Goal: Use online tool/utility: Utilize a website feature to perform a specific function

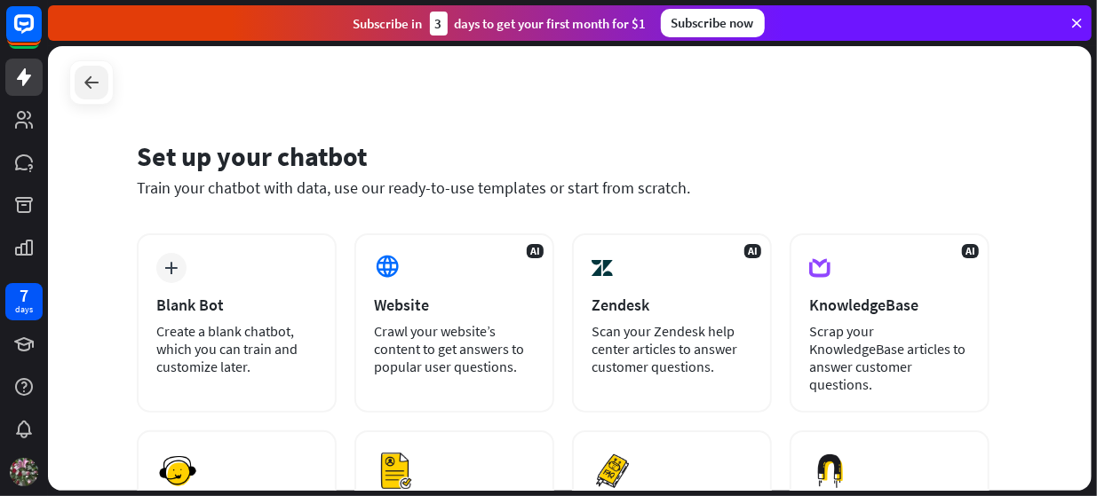
click at [80, 85] on div at bounding box center [92, 83] width 34 height 34
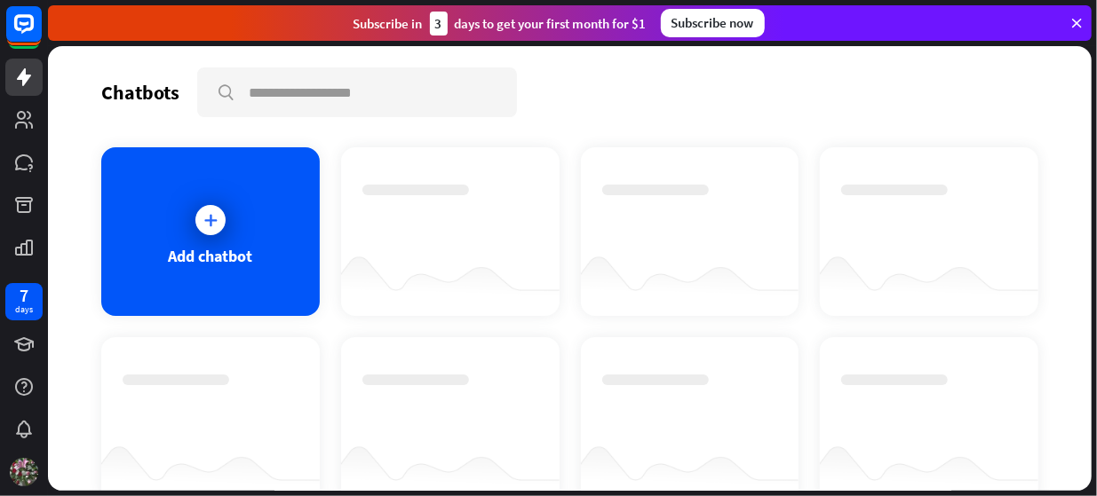
click at [1071, 22] on icon at bounding box center [1076, 23] width 16 height 16
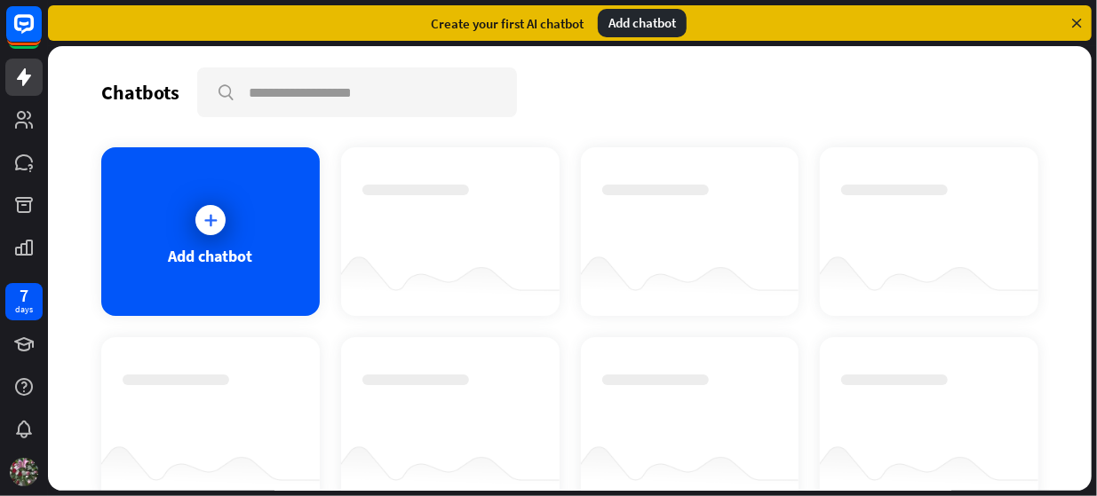
click at [1071, 22] on icon at bounding box center [1076, 23] width 16 height 16
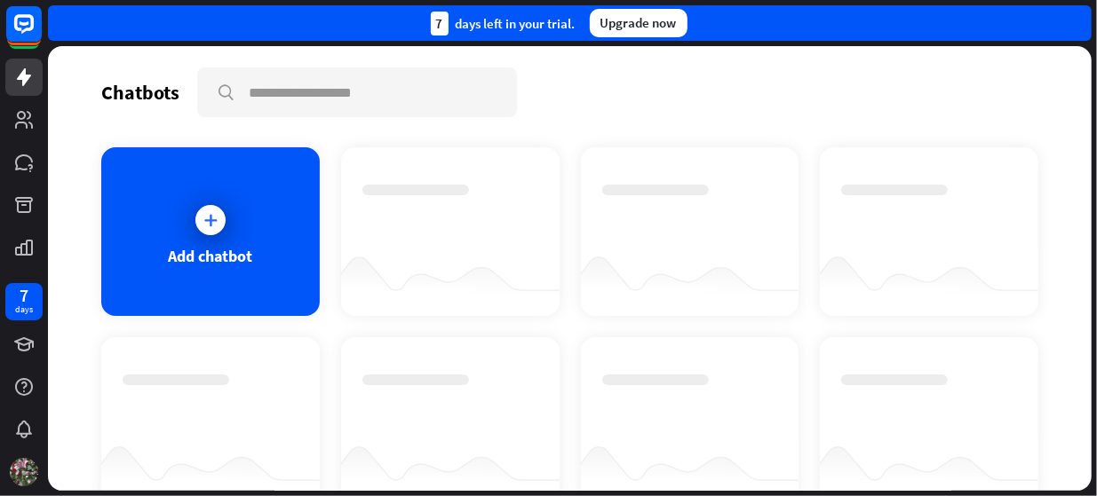
click at [1071, 22] on div "7 days left in your trial. Upgrade now" at bounding box center [570, 23] width 1044 height 36
click at [204, 226] on icon at bounding box center [211, 220] width 18 height 18
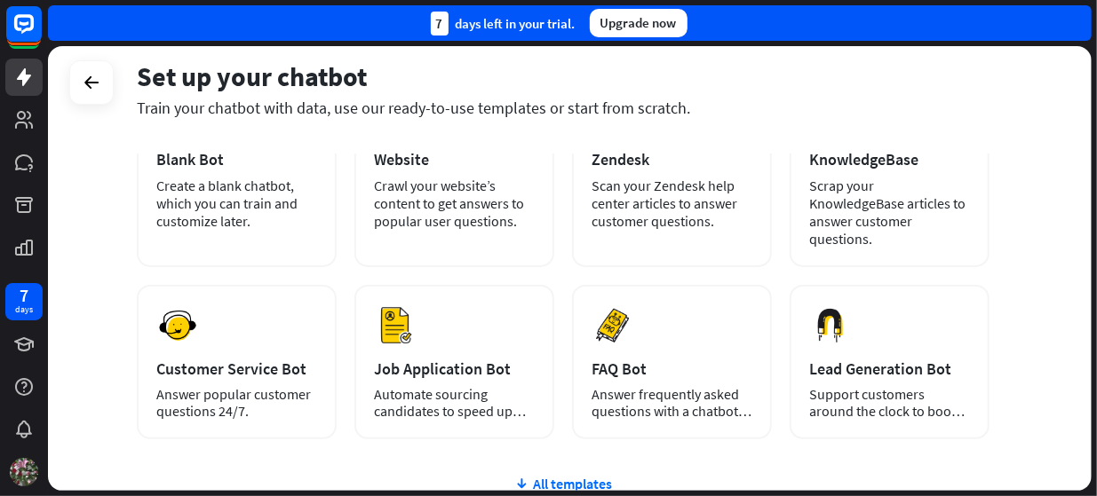
scroll to position [307, 0]
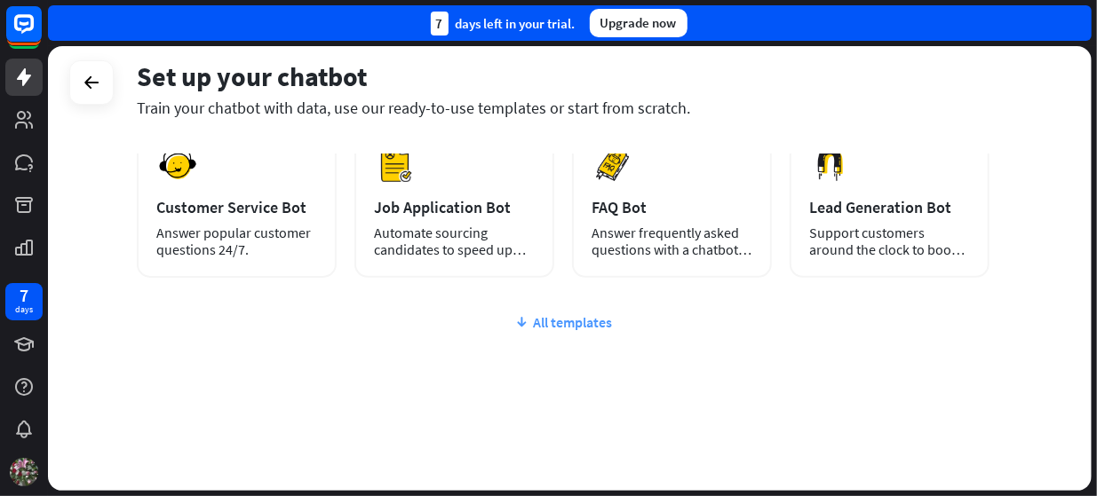
click at [571, 324] on div "All templates" at bounding box center [563, 323] width 853 height 18
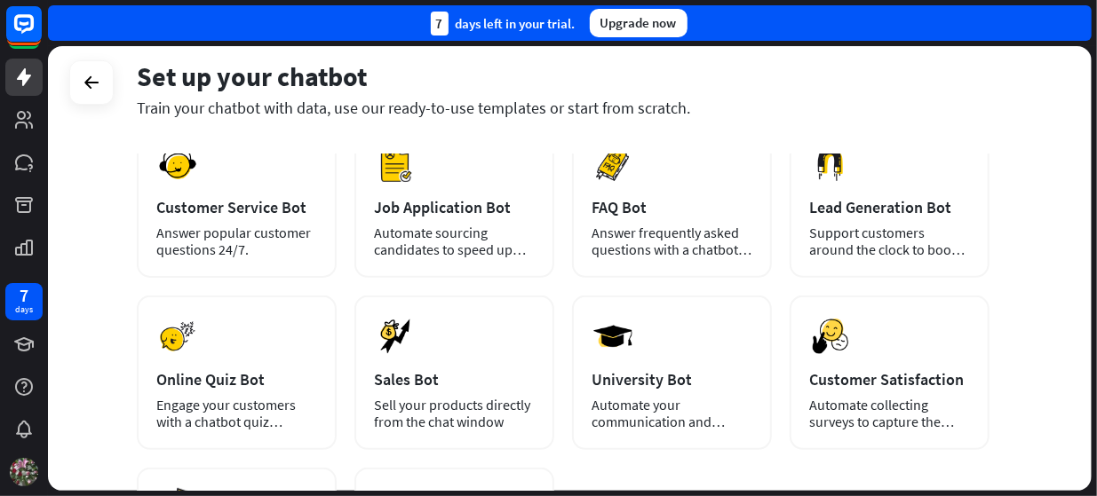
click at [70, 87] on div at bounding box center [91, 82] width 44 height 44
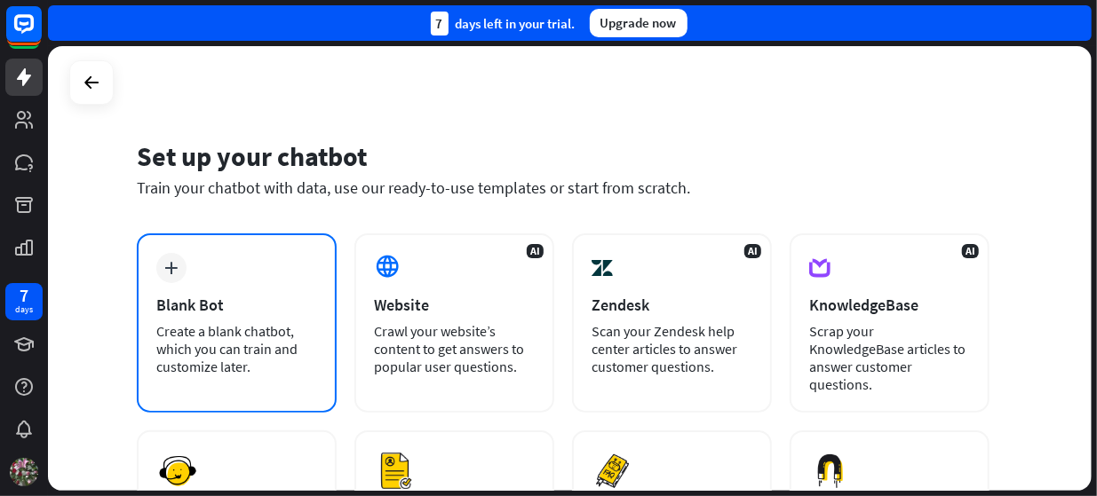
click at [195, 314] on div "Blank Bot" at bounding box center [236, 305] width 161 height 20
